Goal: Task Accomplishment & Management: Manage account settings

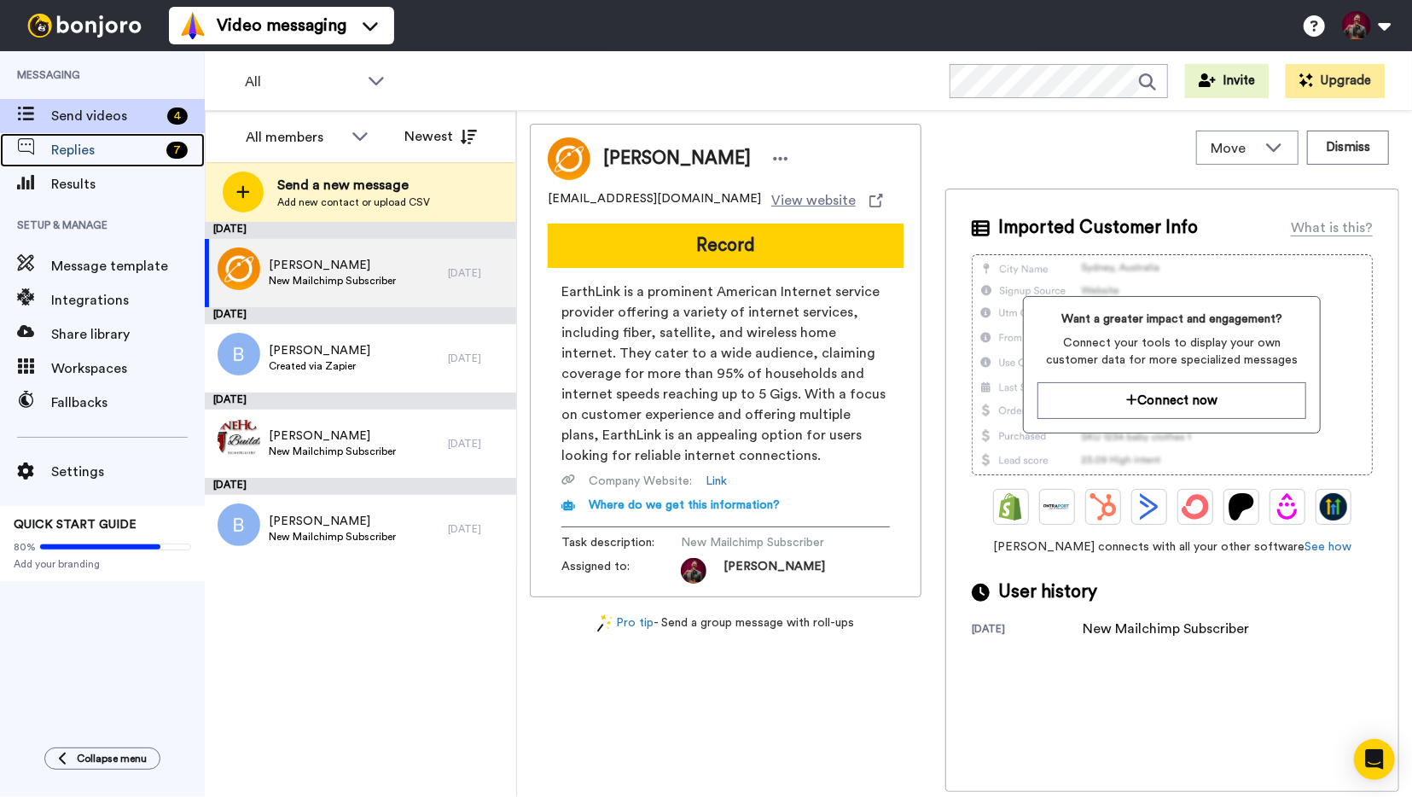
click at [114, 159] on span "Replies" at bounding box center [105, 150] width 108 height 20
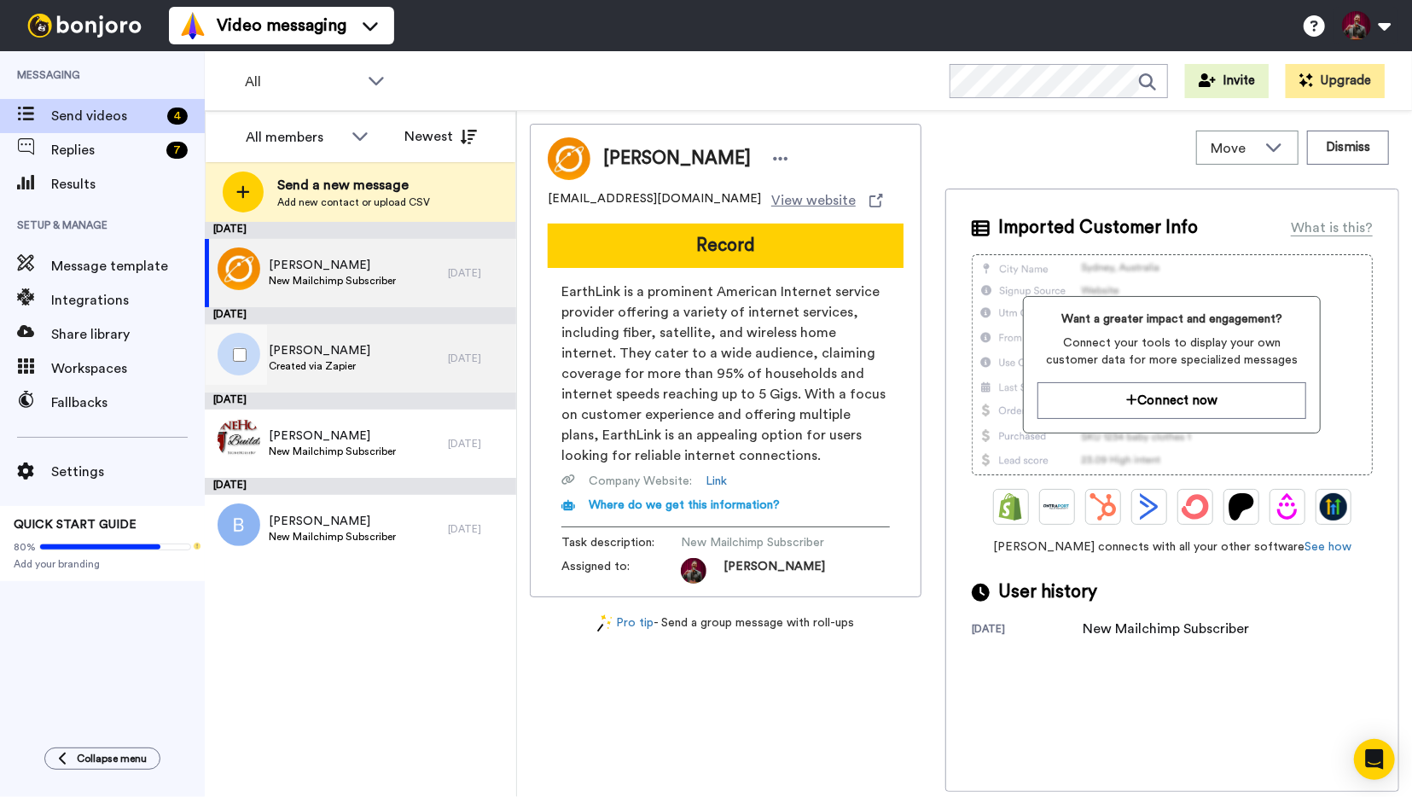
click at [404, 376] on div "Bobby Created via Zapier" at bounding box center [326, 358] width 243 height 68
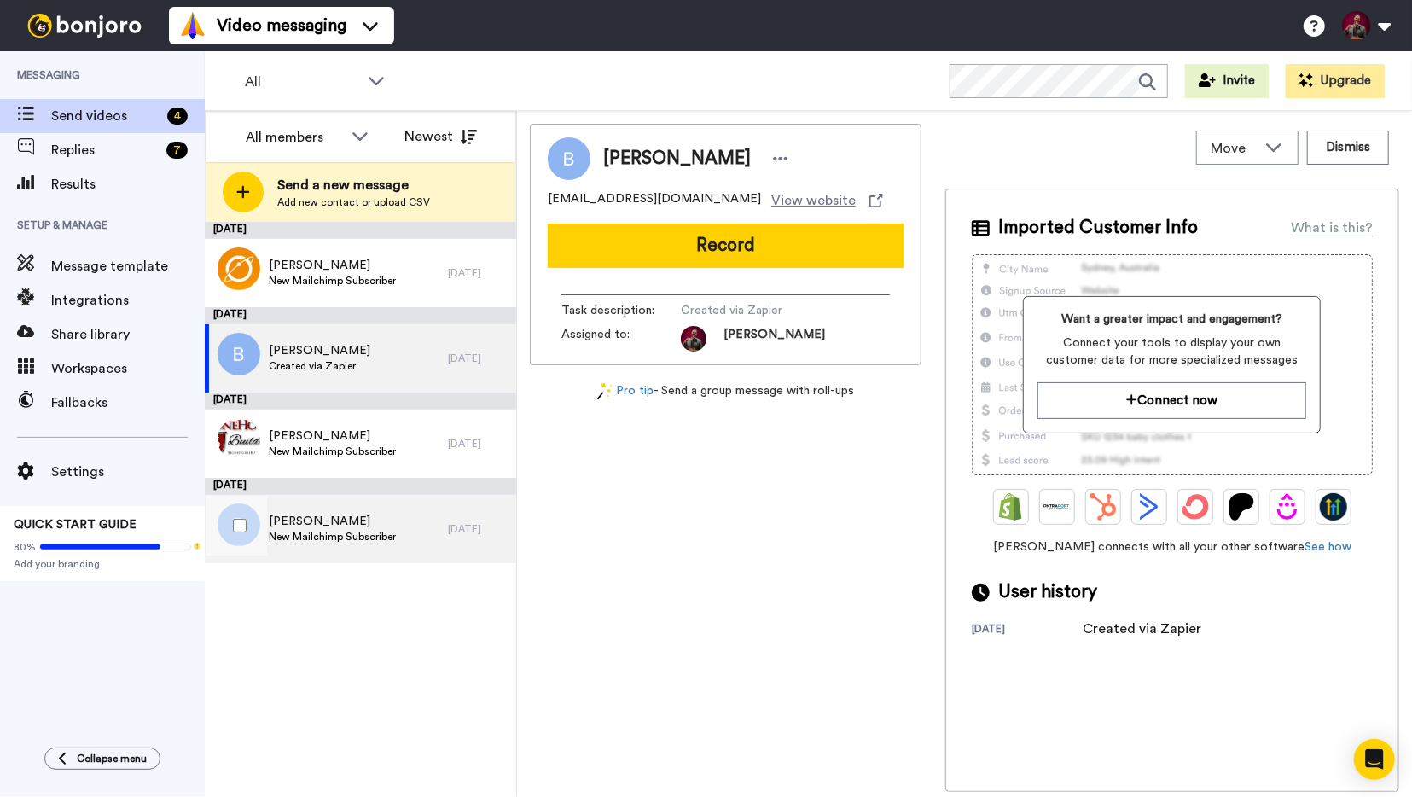
click at [376, 503] on div "Bobby Hagan New Mailchimp Subscriber" at bounding box center [326, 529] width 243 height 68
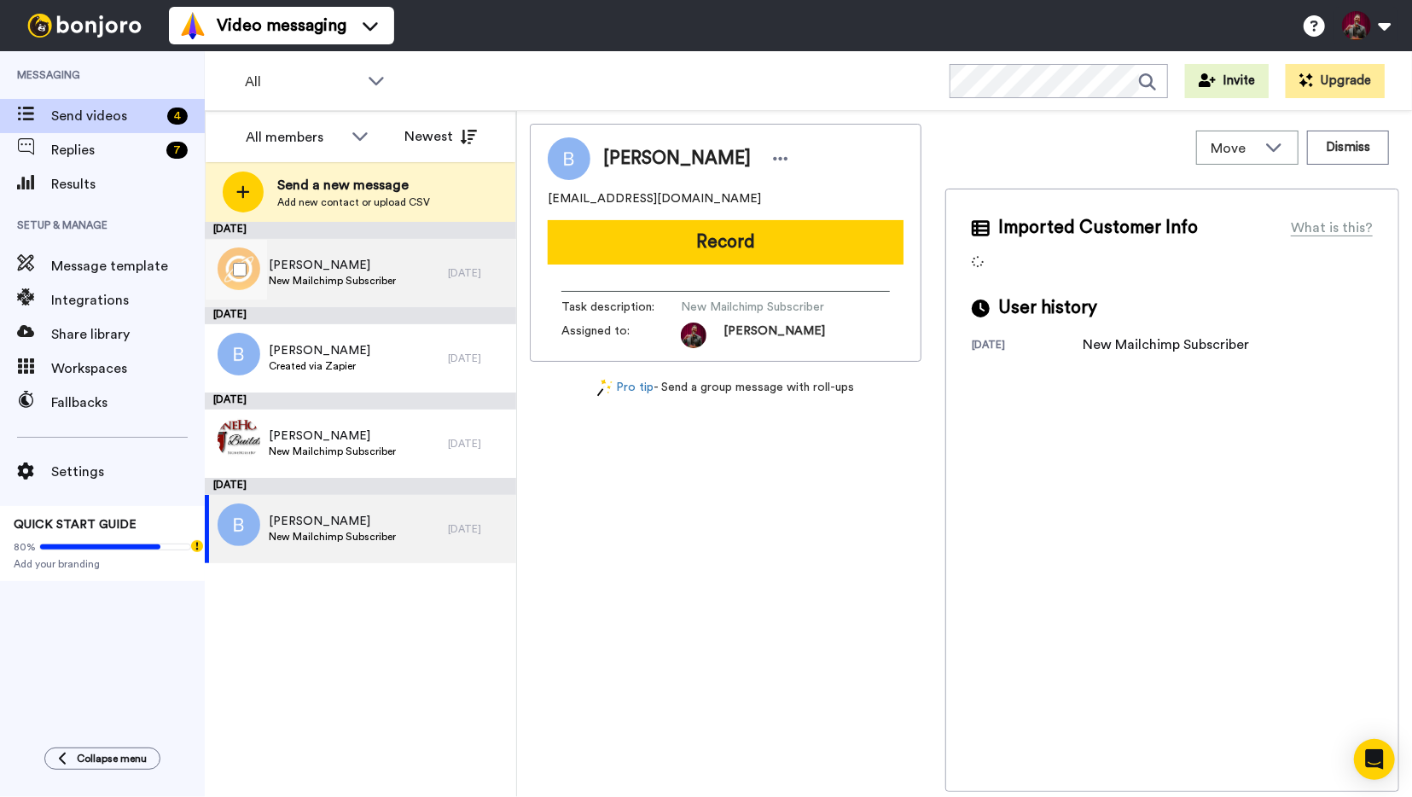
click at [417, 259] on div "Tami Debusk New Mailchimp Subscriber" at bounding box center [326, 273] width 243 height 68
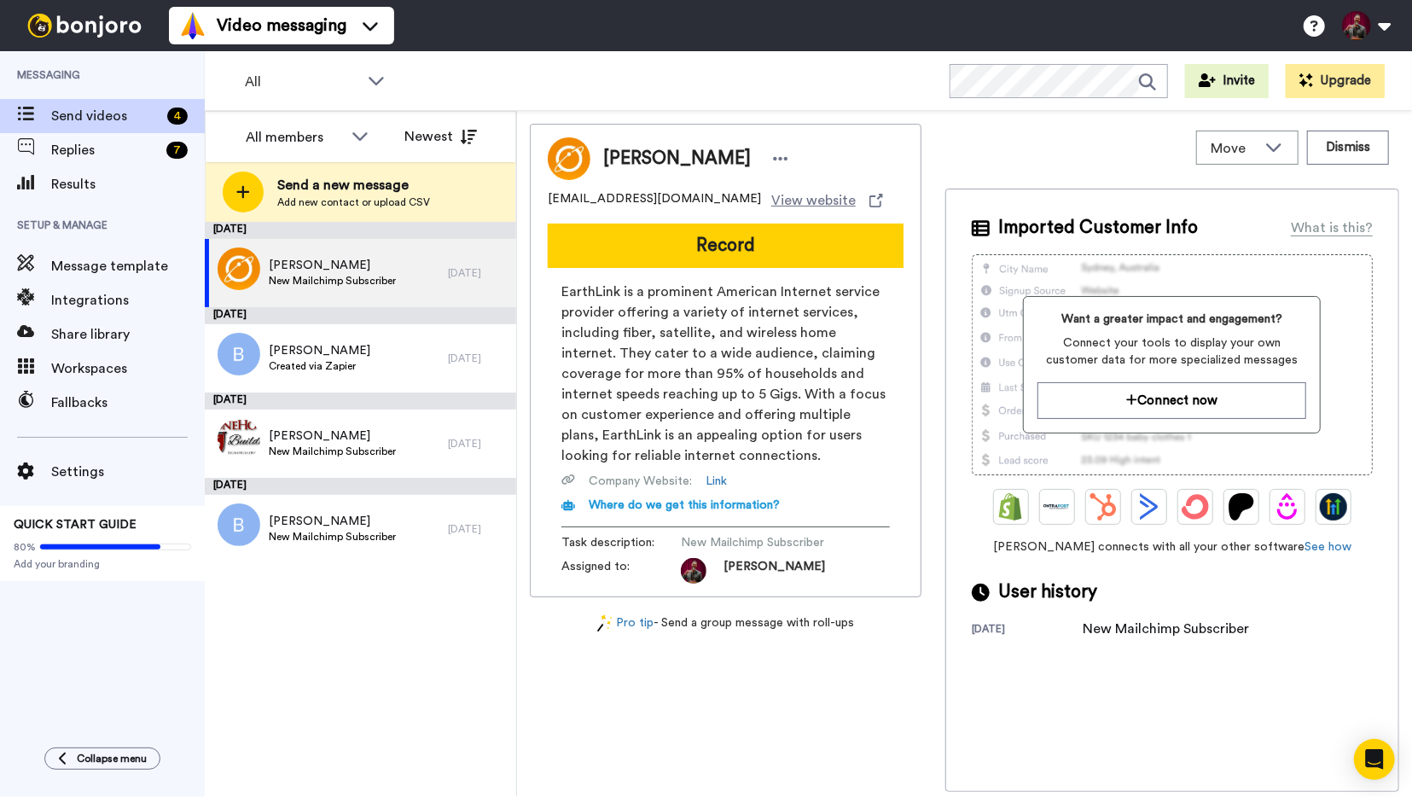
click at [89, 25] on img at bounding box center [84, 26] width 128 height 24
